Goal: Task Accomplishment & Management: Use online tool/utility

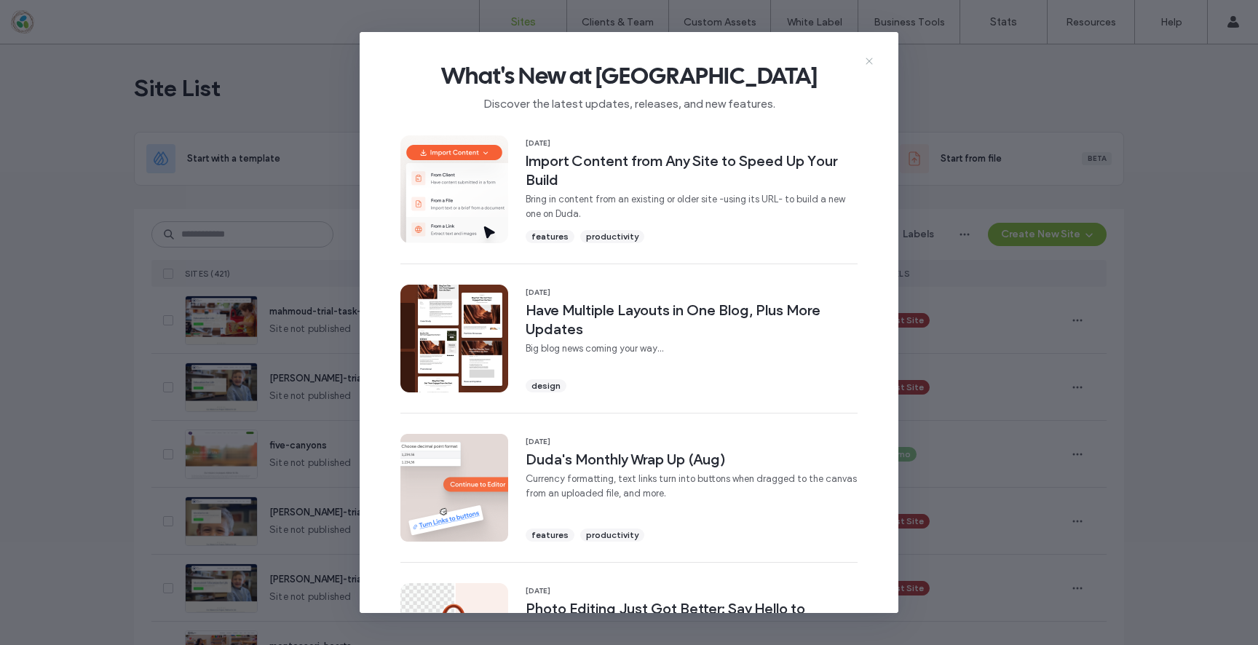
click at [865, 60] on icon at bounding box center [869, 61] width 12 height 12
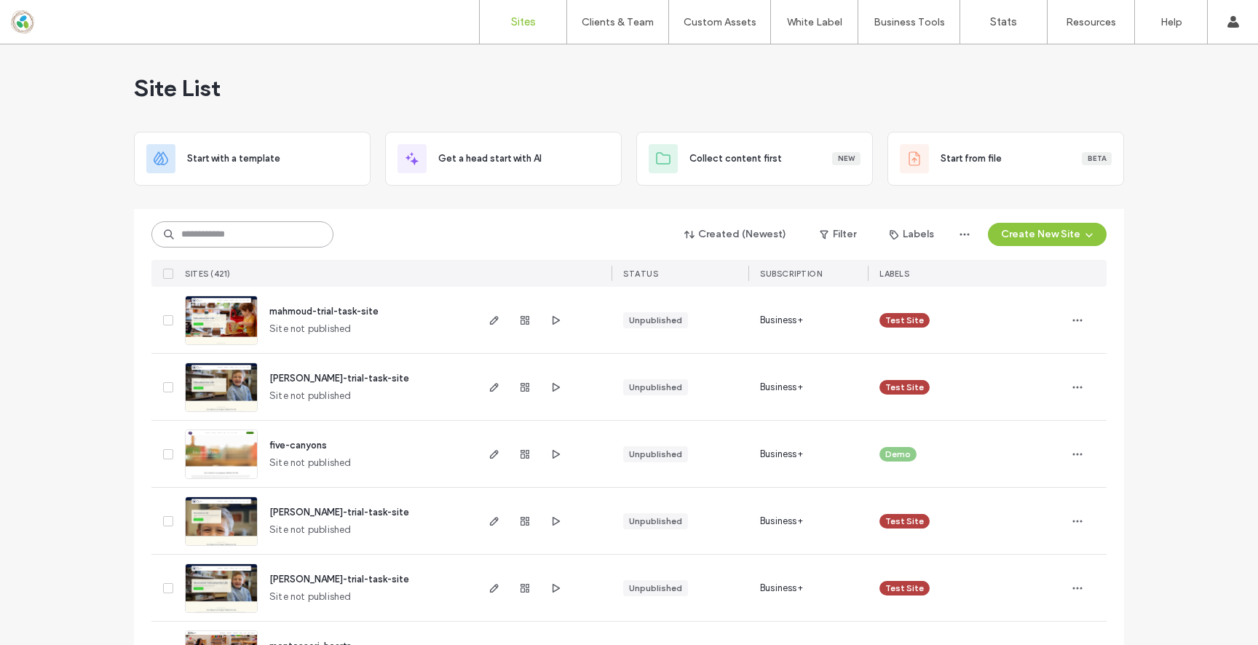
click at [286, 227] on input at bounding box center [242, 234] width 182 height 26
type input "*******"
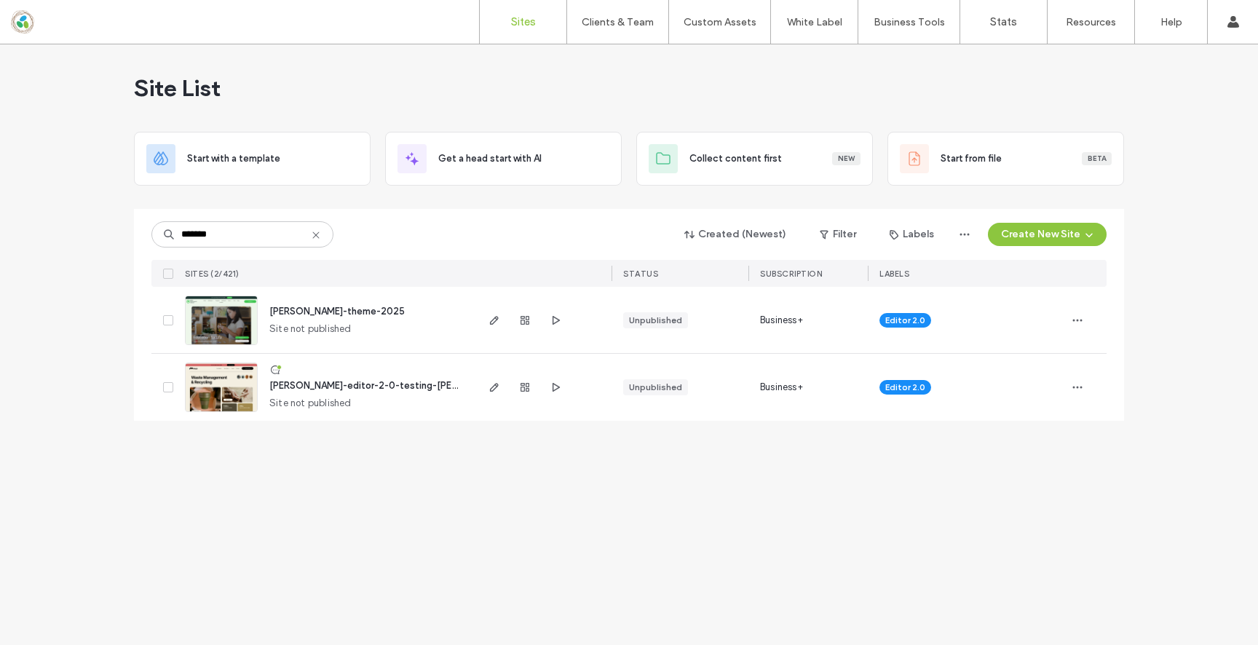
click at [220, 331] on img at bounding box center [221, 345] width 71 height 99
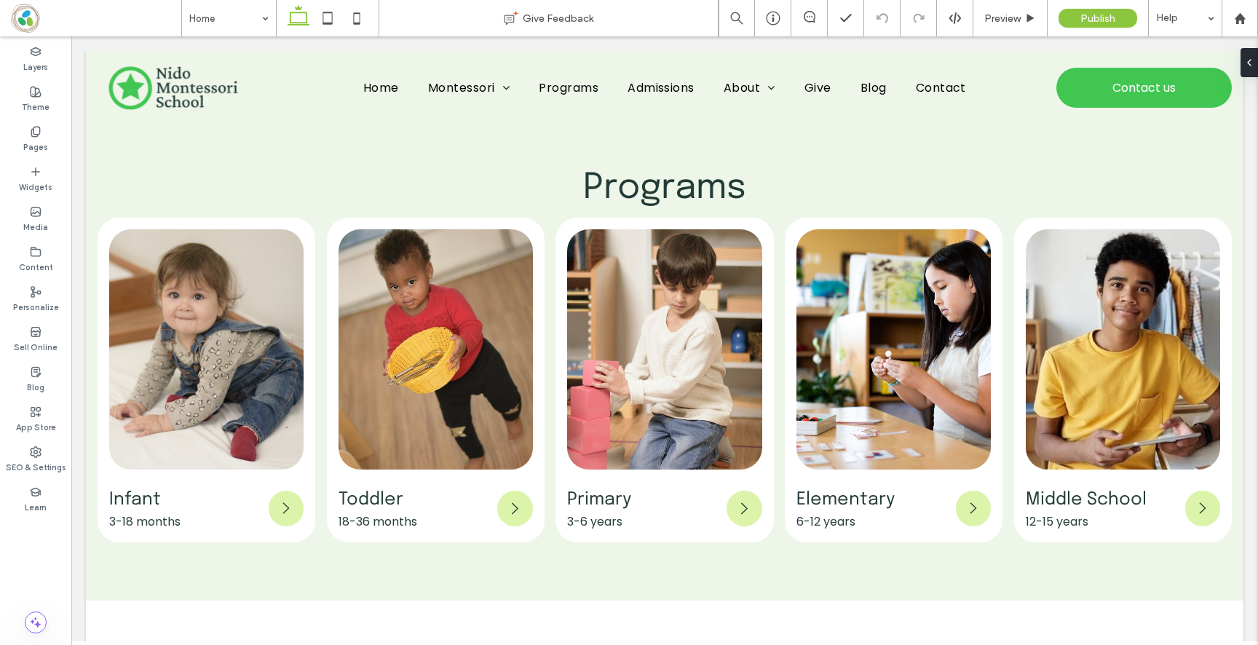
scroll to position [1381, 0]
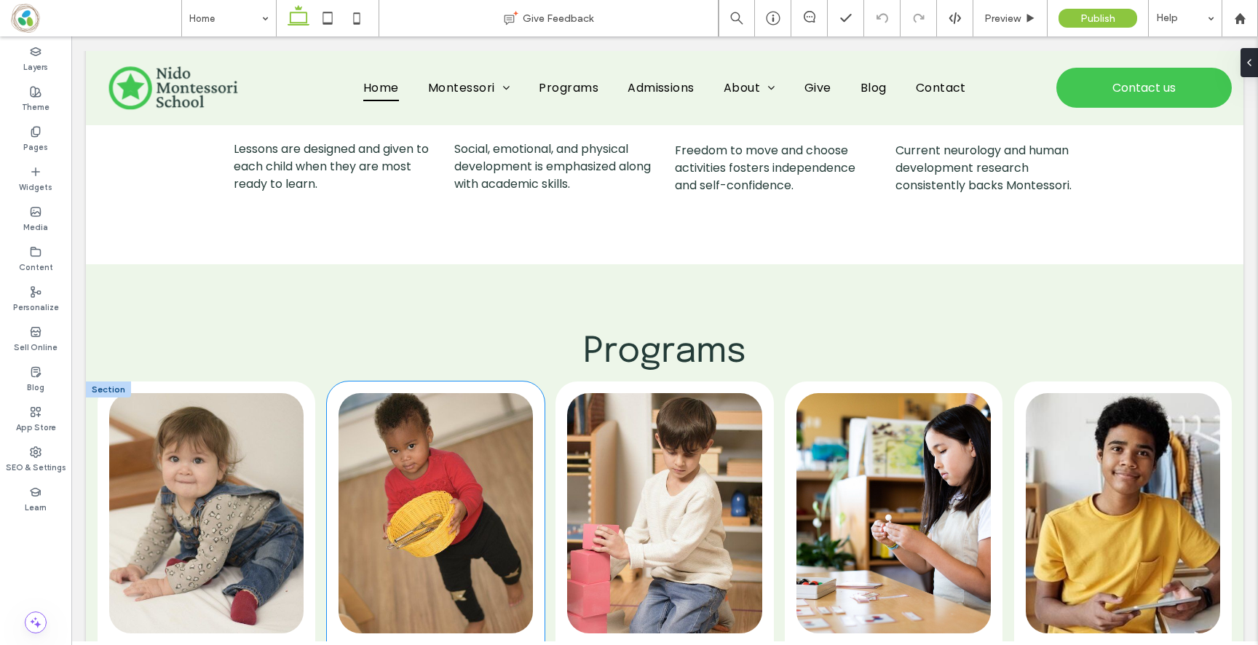
click at [334, 417] on div "Toddler 18-36 months" at bounding box center [436, 543] width 218 height 325
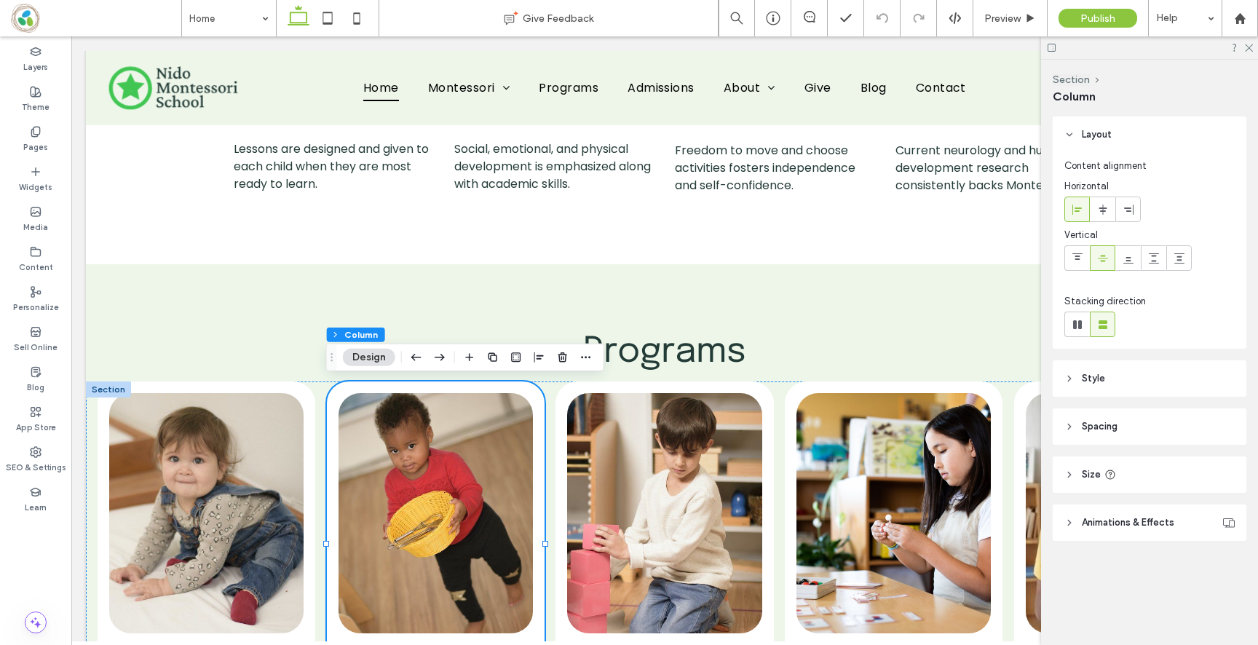
scroll to position [0, 1]
click at [100, 416] on div "Infant 3-18 months" at bounding box center [206, 543] width 218 height 325
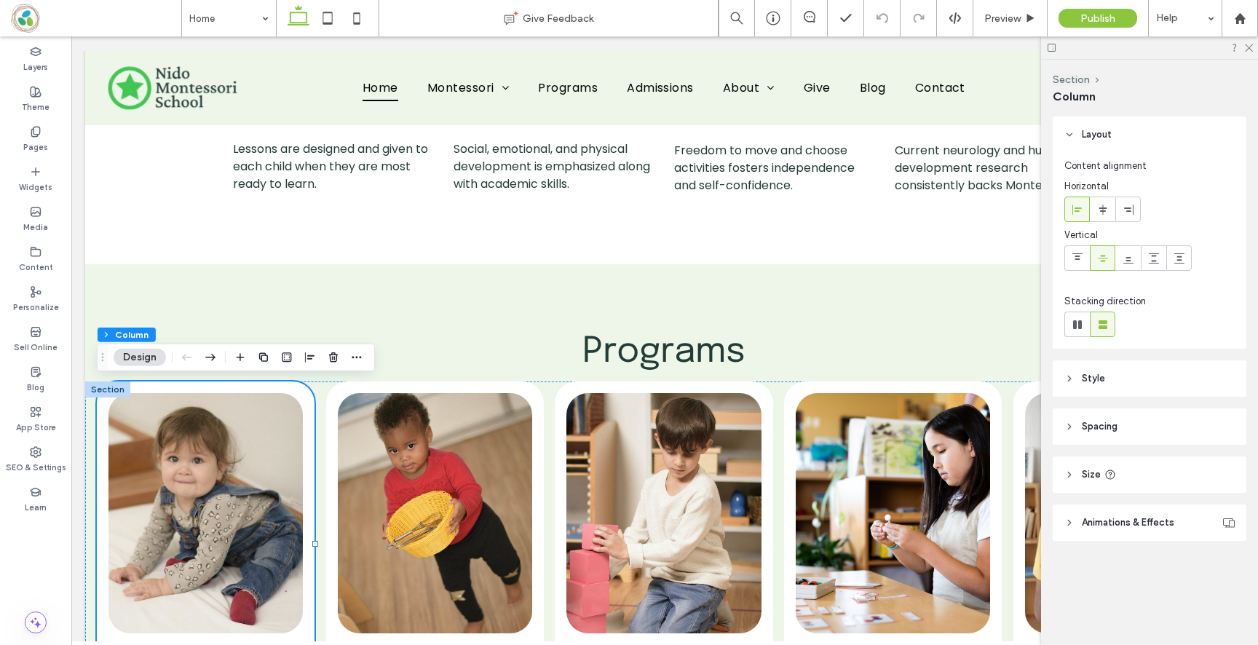
click at [1095, 379] on span "Style" at bounding box center [1093, 378] width 23 height 15
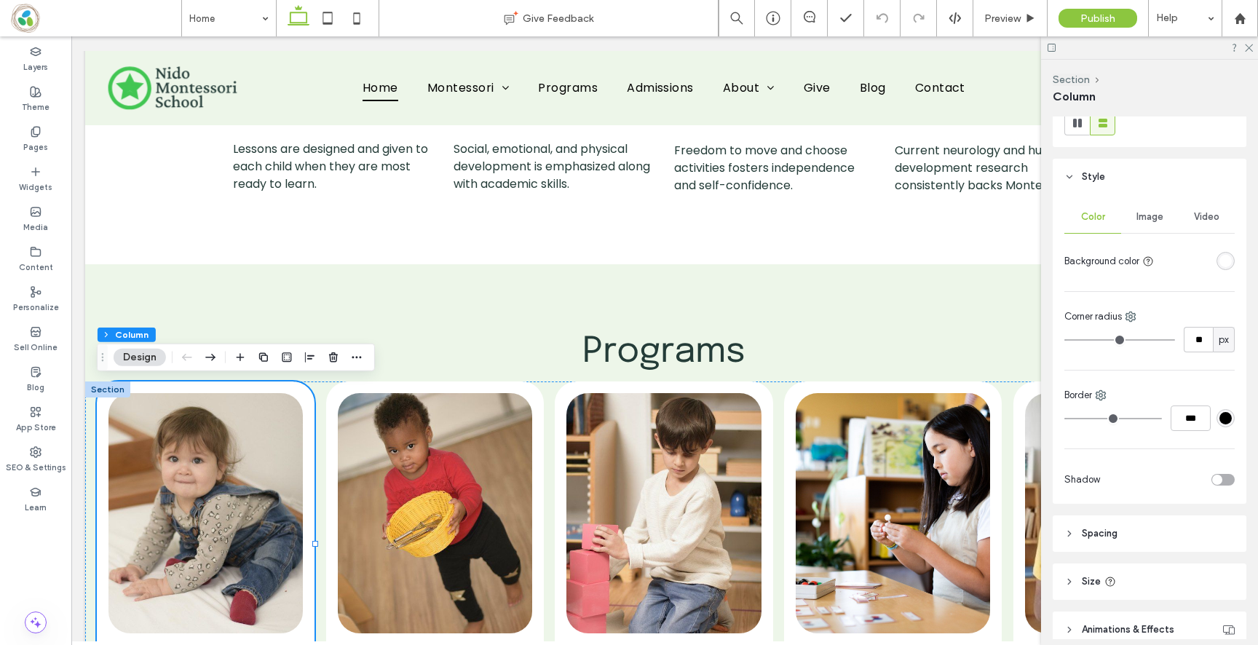
scroll to position [269, 0]
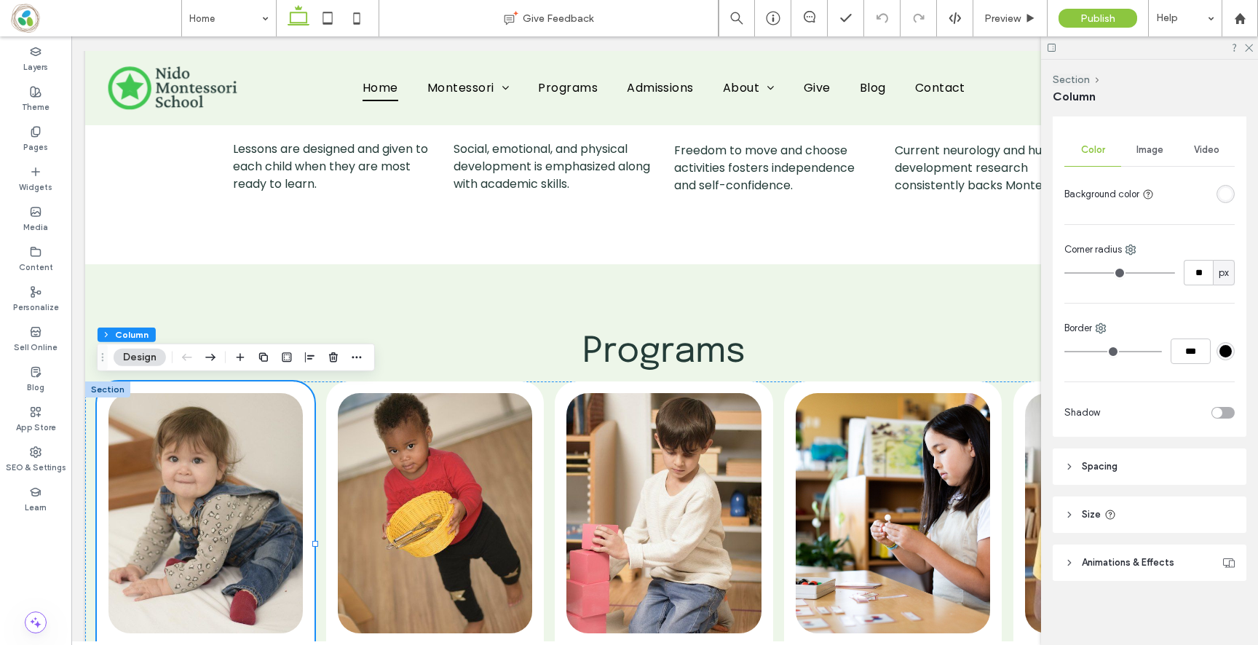
click at [1113, 560] on span "Animations & Effects" at bounding box center [1128, 562] width 92 height 15
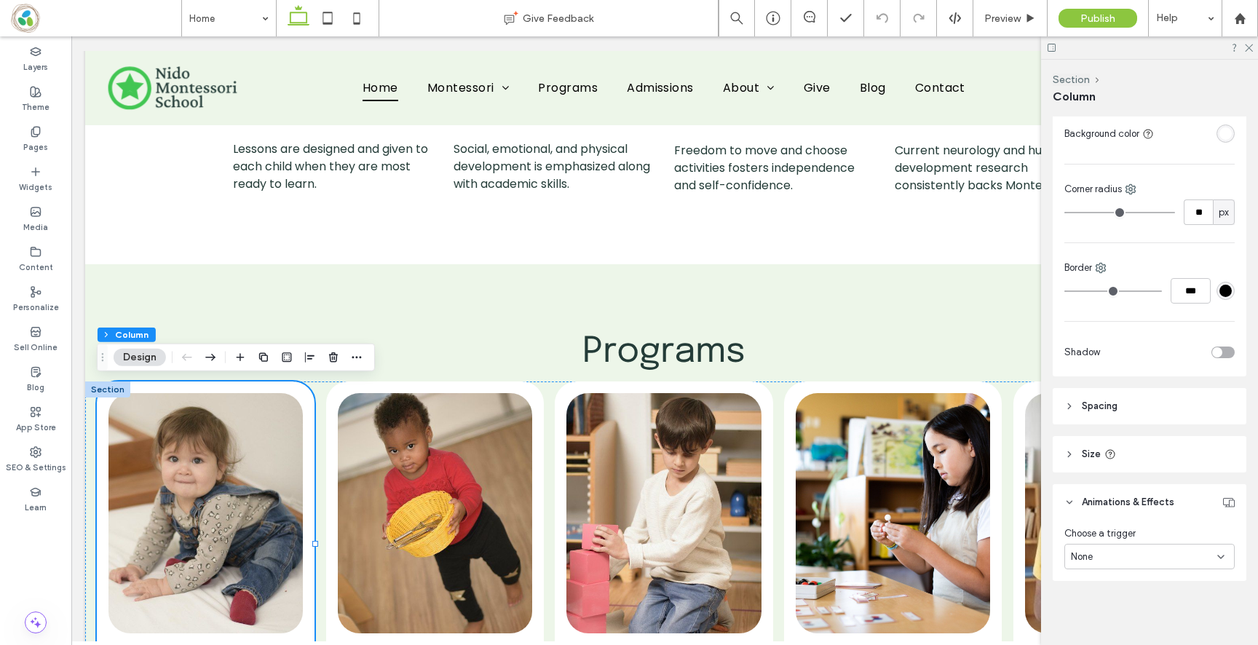
click at [1123, 398] on header "Spacing" at bounding box center [1150, 406] width 194 height 36
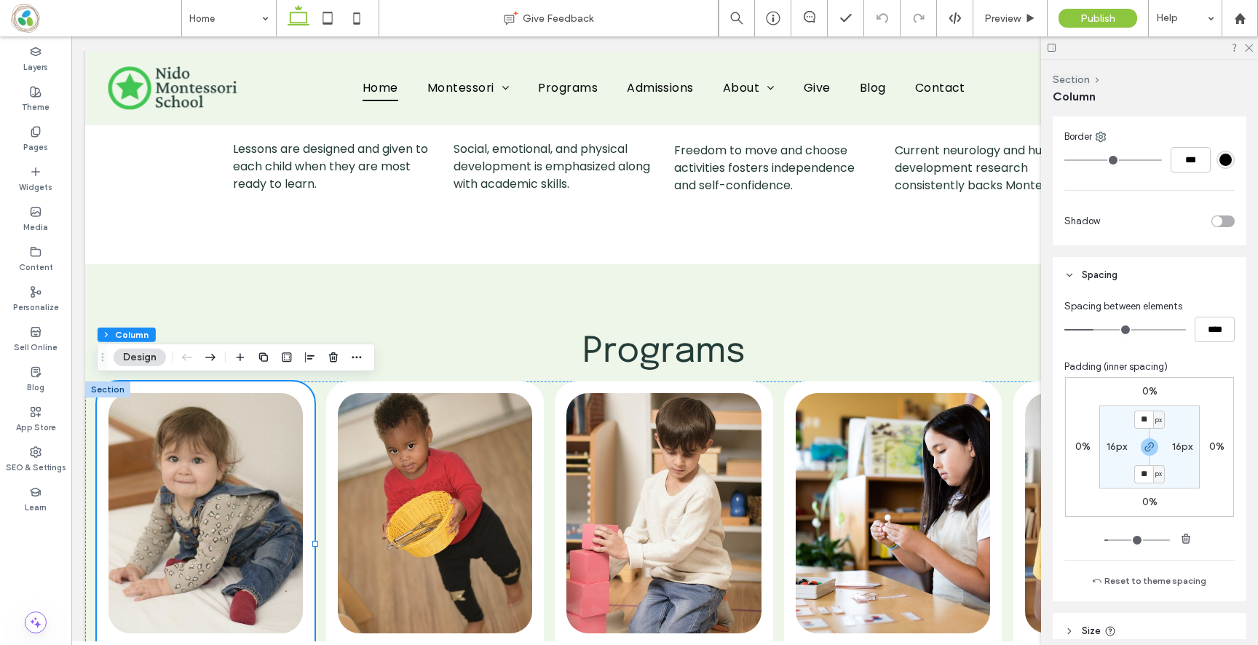
scroll to position [461, 0]
click at [175, 422] on img at bounding box center [205, 513] width 194 height 240
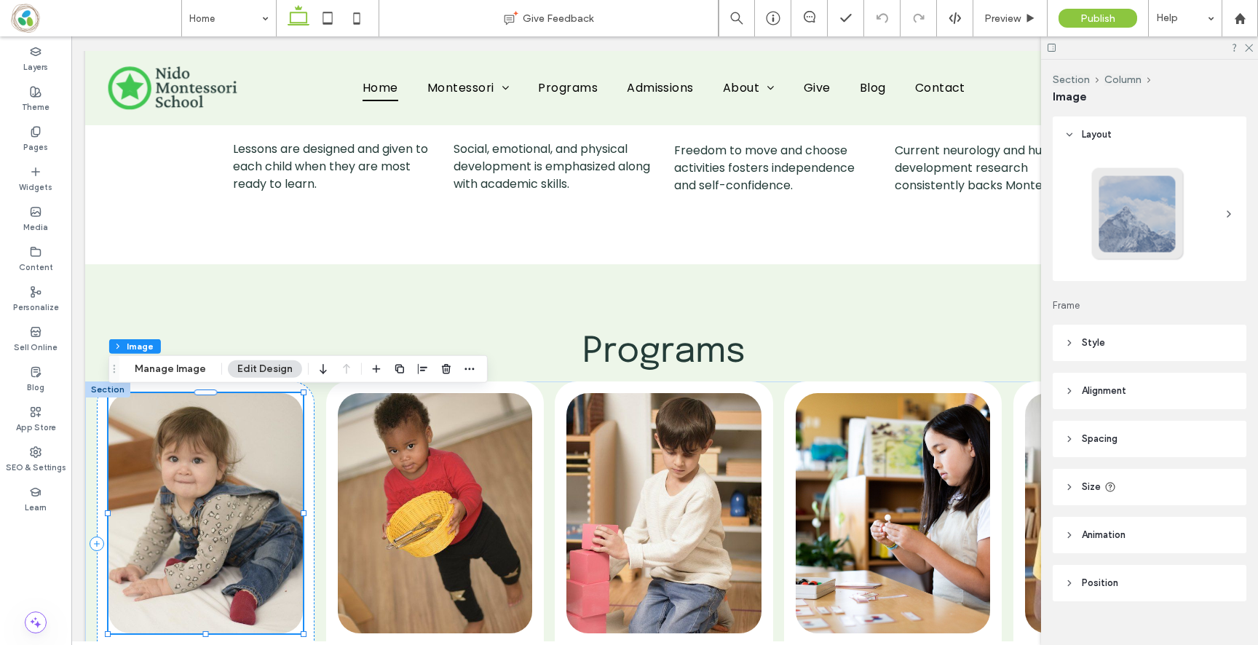
scroll to position [0, 4]
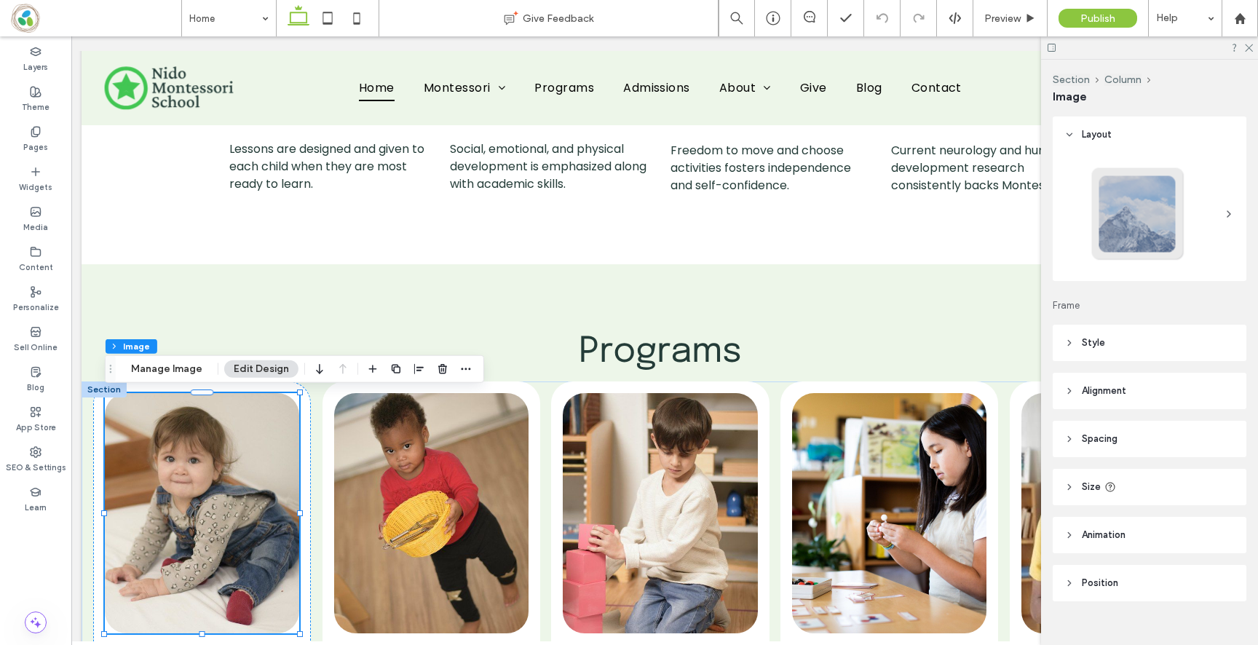
click at [1080, 486] on header "Size" at bounding box center [1150, 487] width 194 height 36
click at [1105, 436] on span "Spacing" at bounding box center [1100, 439] width 36 height 15
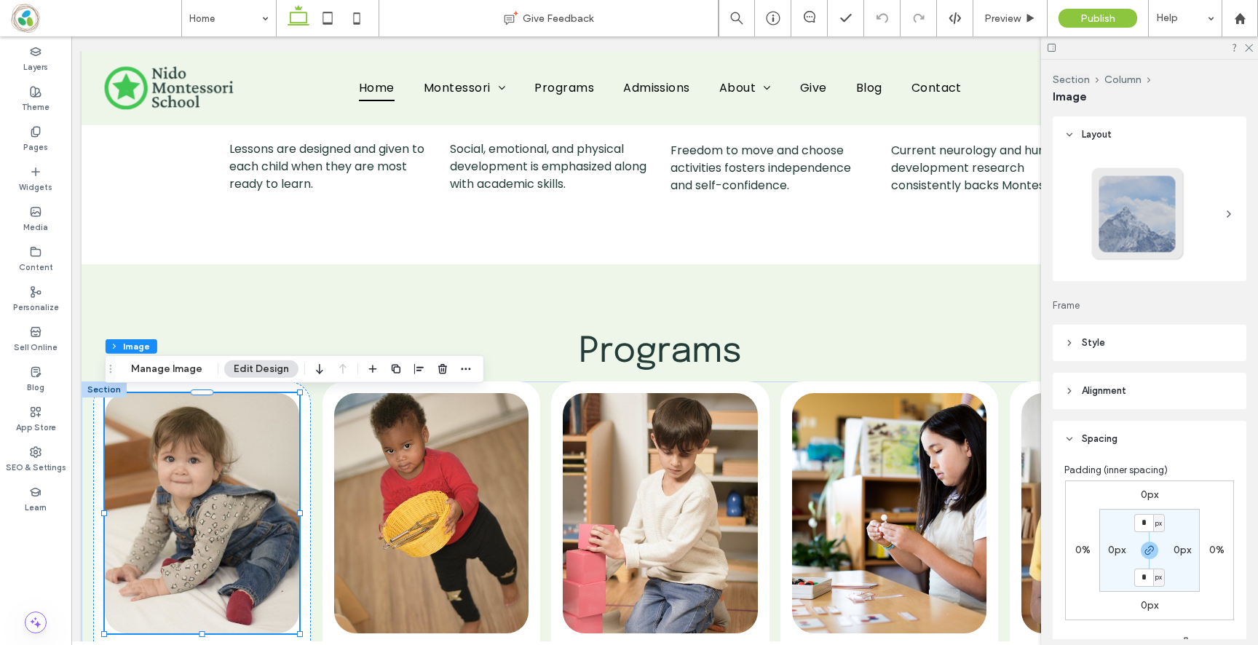
click at [1107, 397] on span "Alignment" at bounding box center [1104, 391] width 44 height 15
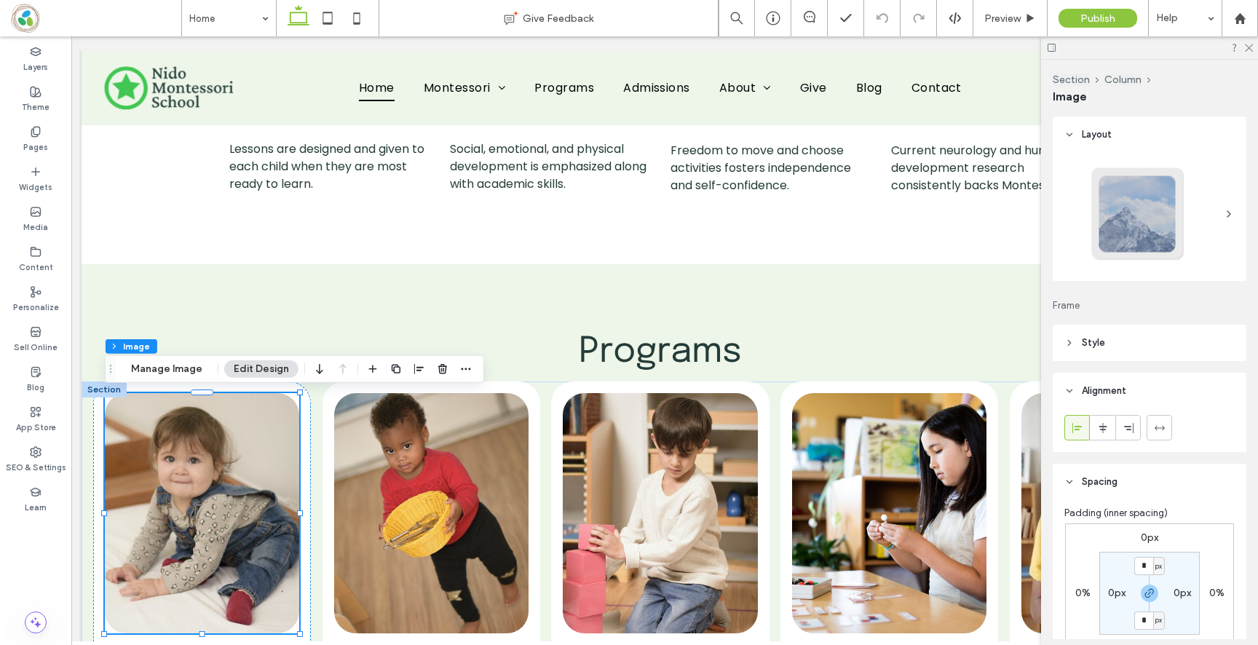
click at [1106, 339] on header "Style" at bounding box center [1150, 343] width 194 height 36
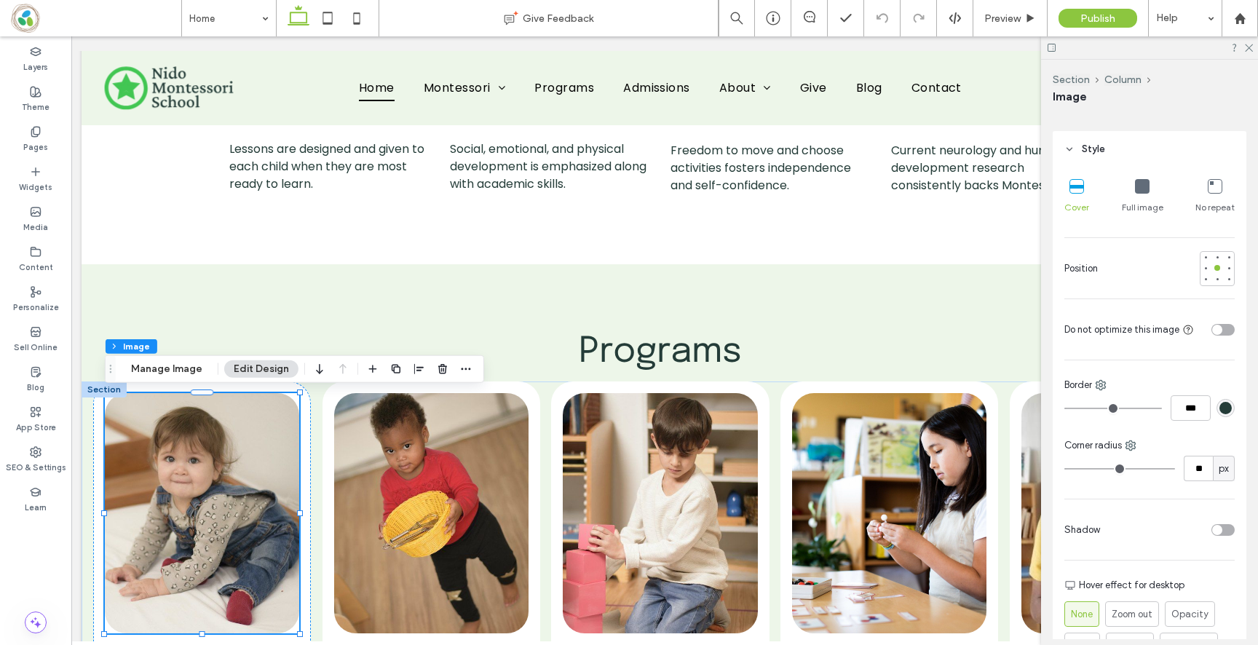
scroll to position [190, 0]
drag, startPoint x: 1203, startPoint y: 469, endPoint x: 1185, endPoint y: 470, distance: 18.2
click at [1185, 470] on input "**" at bounding box center [1198, 471] width 29 height 25
type input "**"
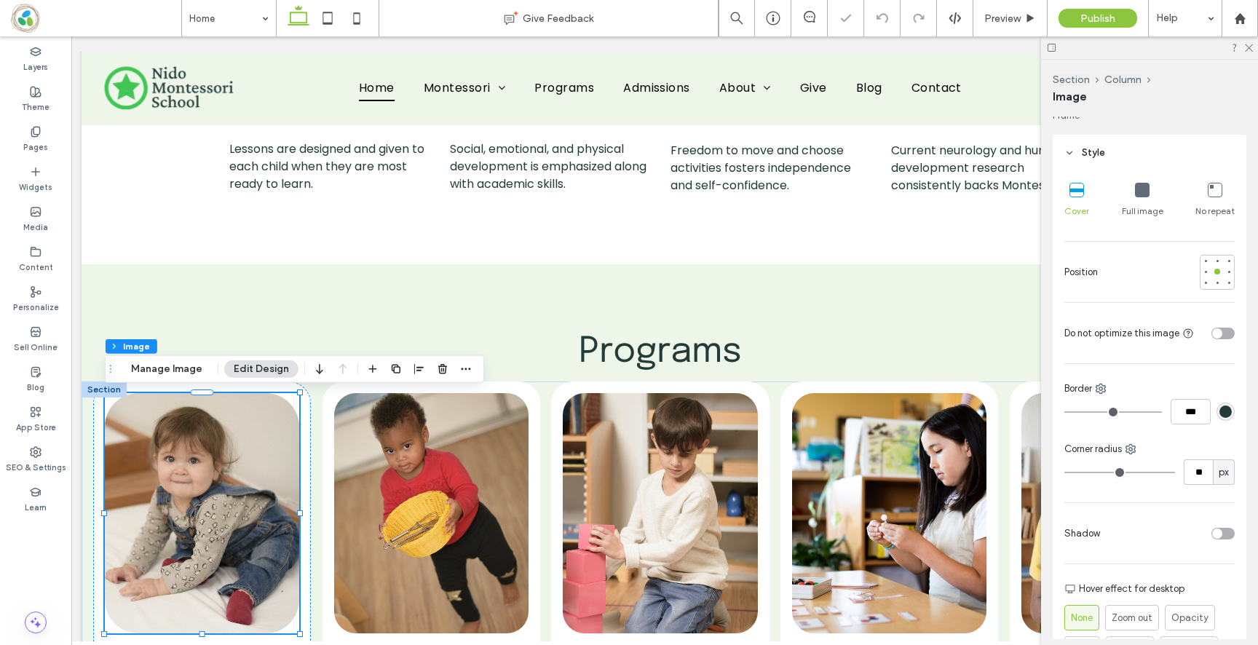
click at [1154, 365] on div "Cover Full image No repeat Position Do not optimize this image Border *** Corne…" at bounding box center [1150, 453] width 194 height 565
click at [316, 310] on div "Programs" at bounding box center [660, 322] width 874 height 117
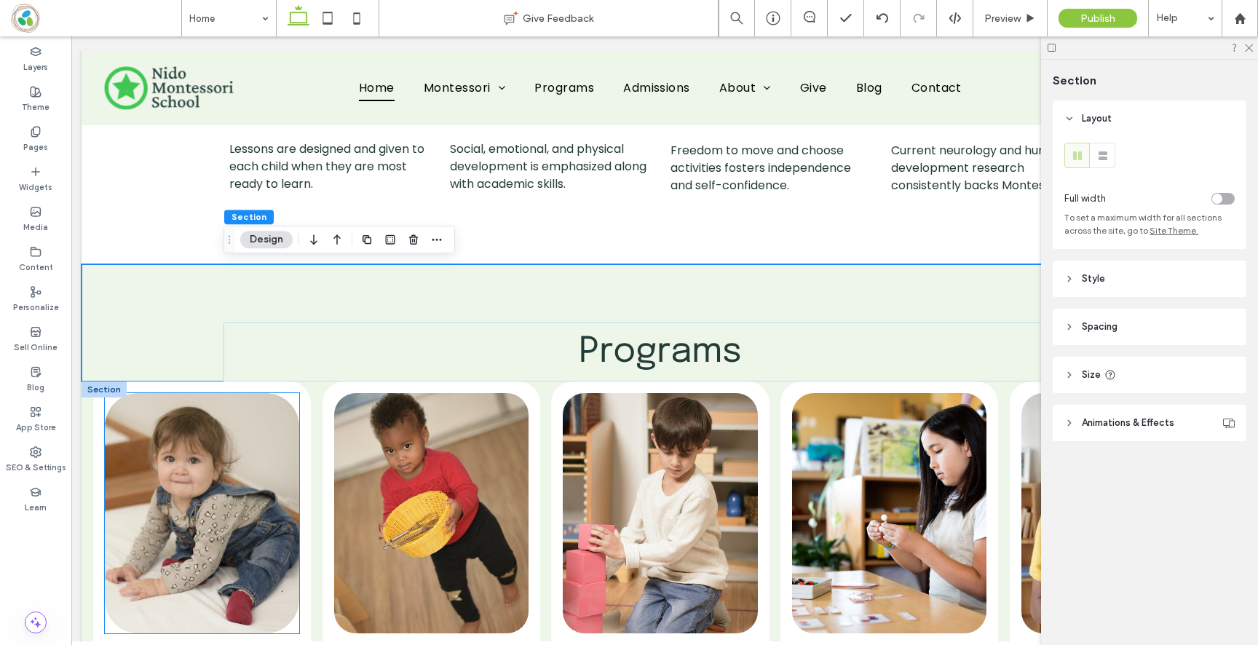
click at [187, 473] on img at bounding box center [202, 513] width 194 height 240
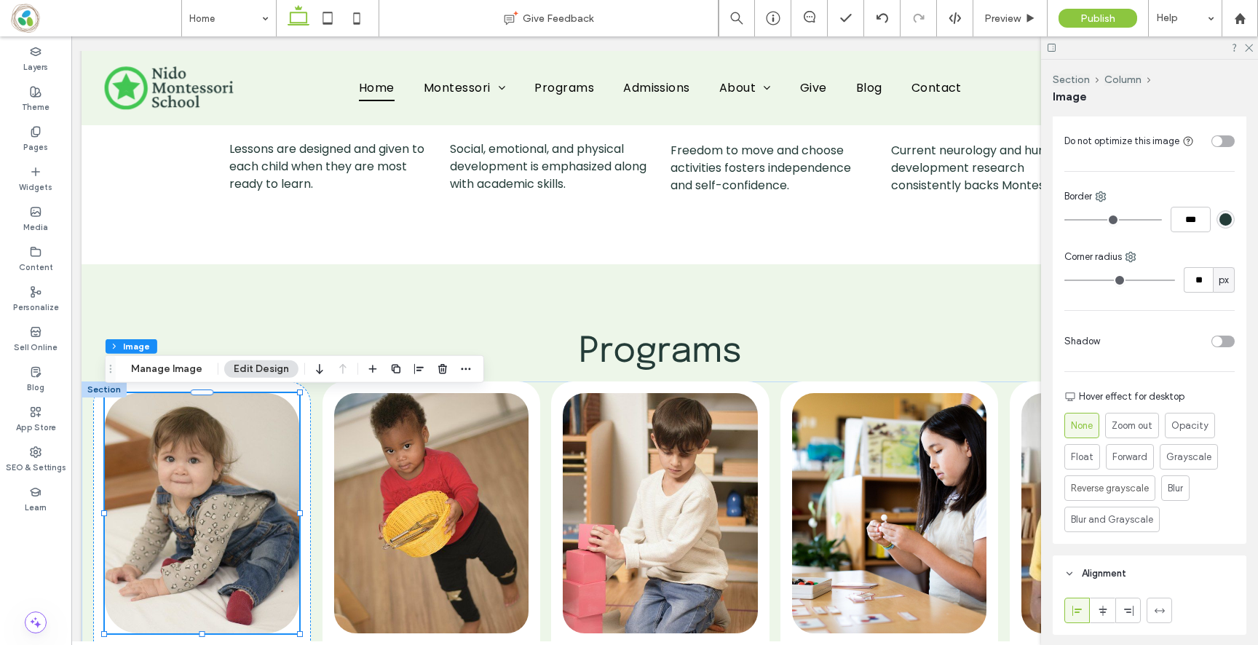
scroll to position [381, 0]
click at [1196, 275] on input "**" at bounding box center [1198, 281] width 29 height 25
type input "**"
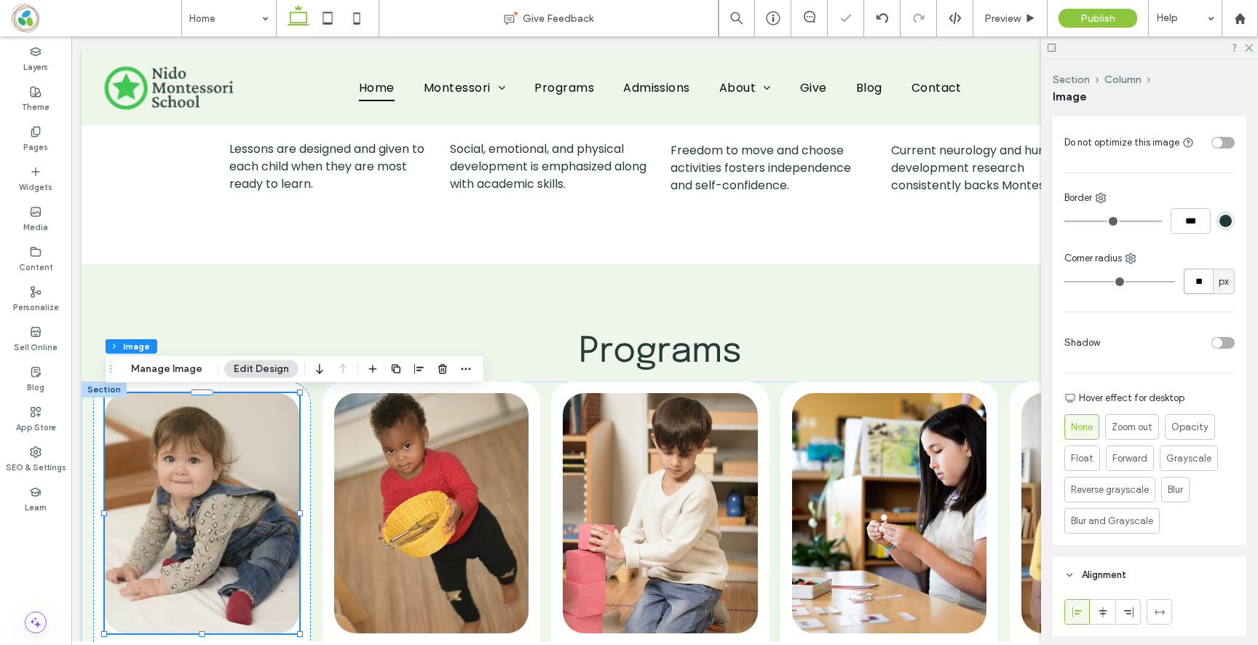
scroll to position [384, 0]
click at [1251, 43] on icon at bounding box center [1247, 46] width 9 height 9
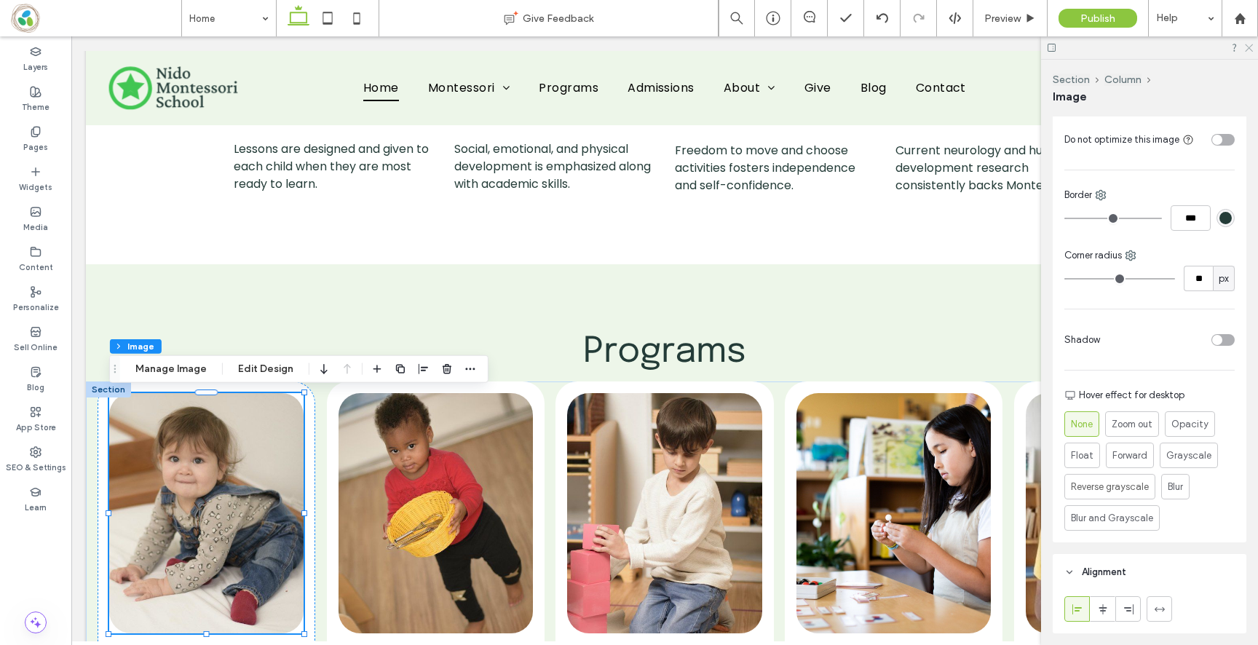
scroll to position [0, 0]
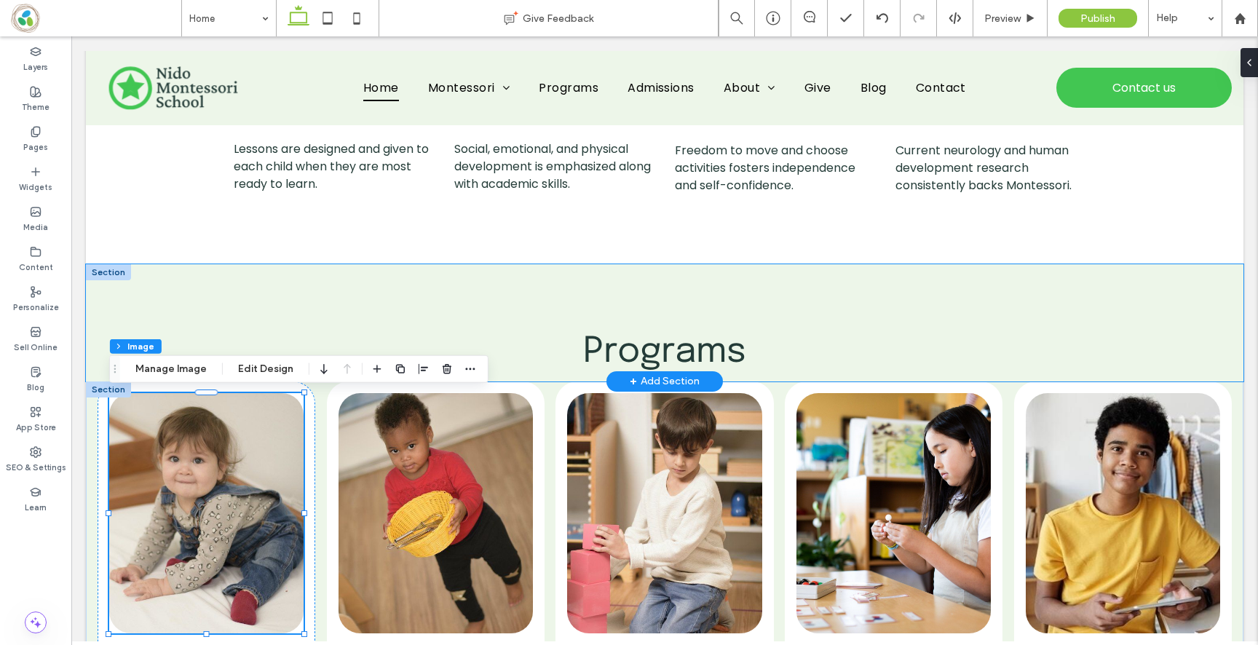
click at [467, 276] on div "Programs" at bounding box center [665, 322] width 874 height 117
